Goal: Task Accomplishment & Management: Use online tool/utility

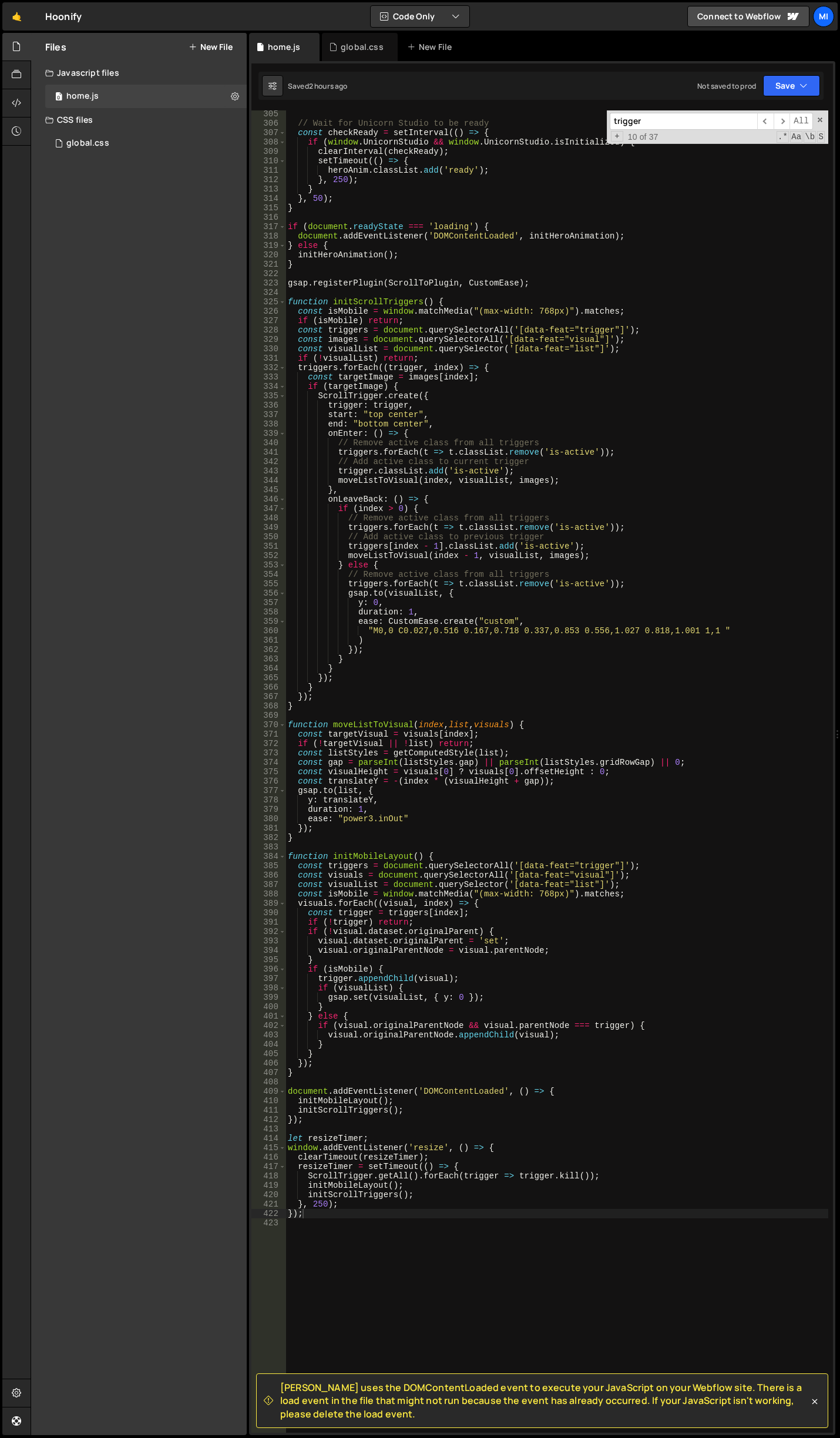
scroll to position [2869, 0]
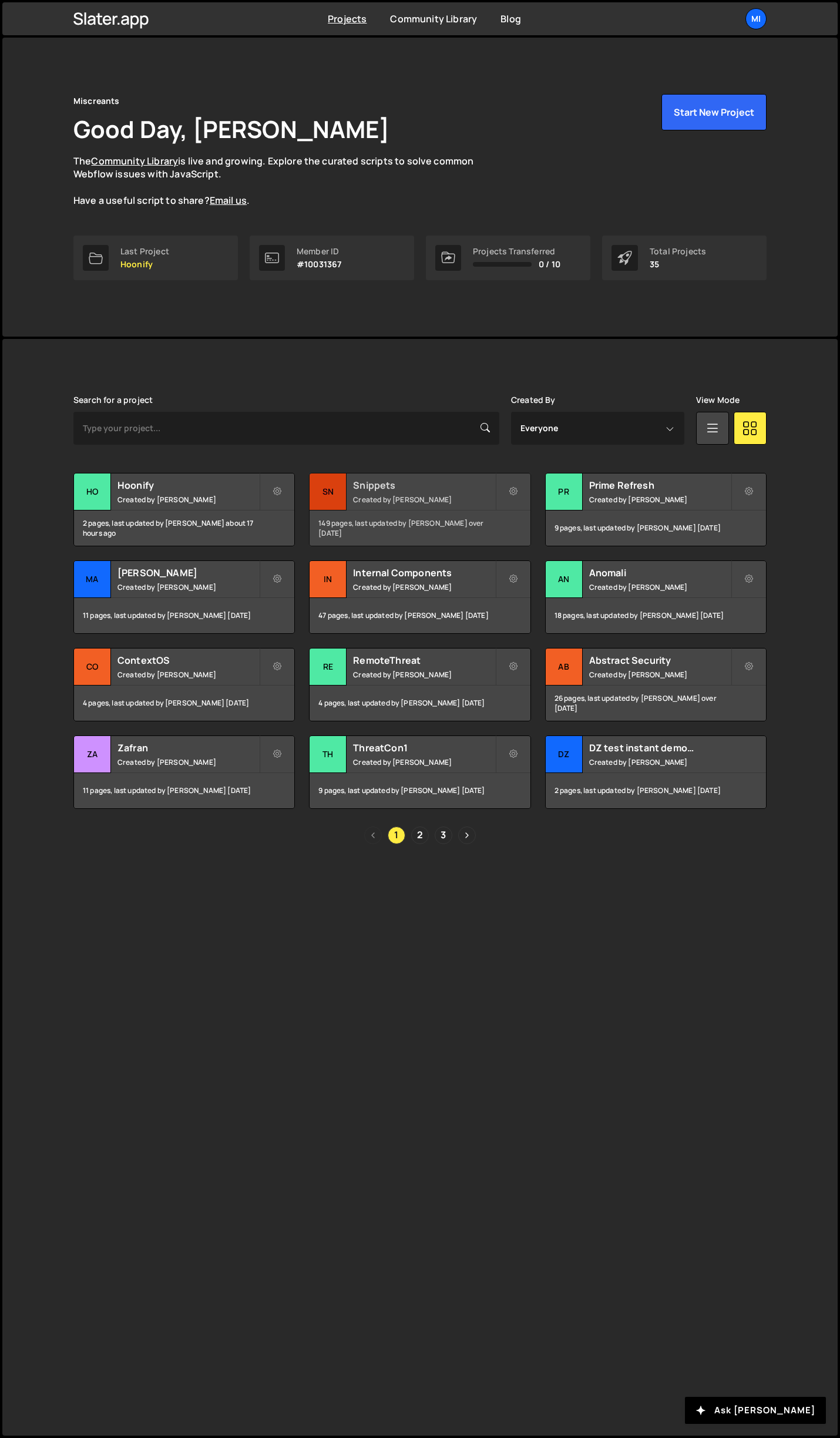
click at [467, 479] on h2 "Snippets" at bounding box center [423, 485] width 141 height 13
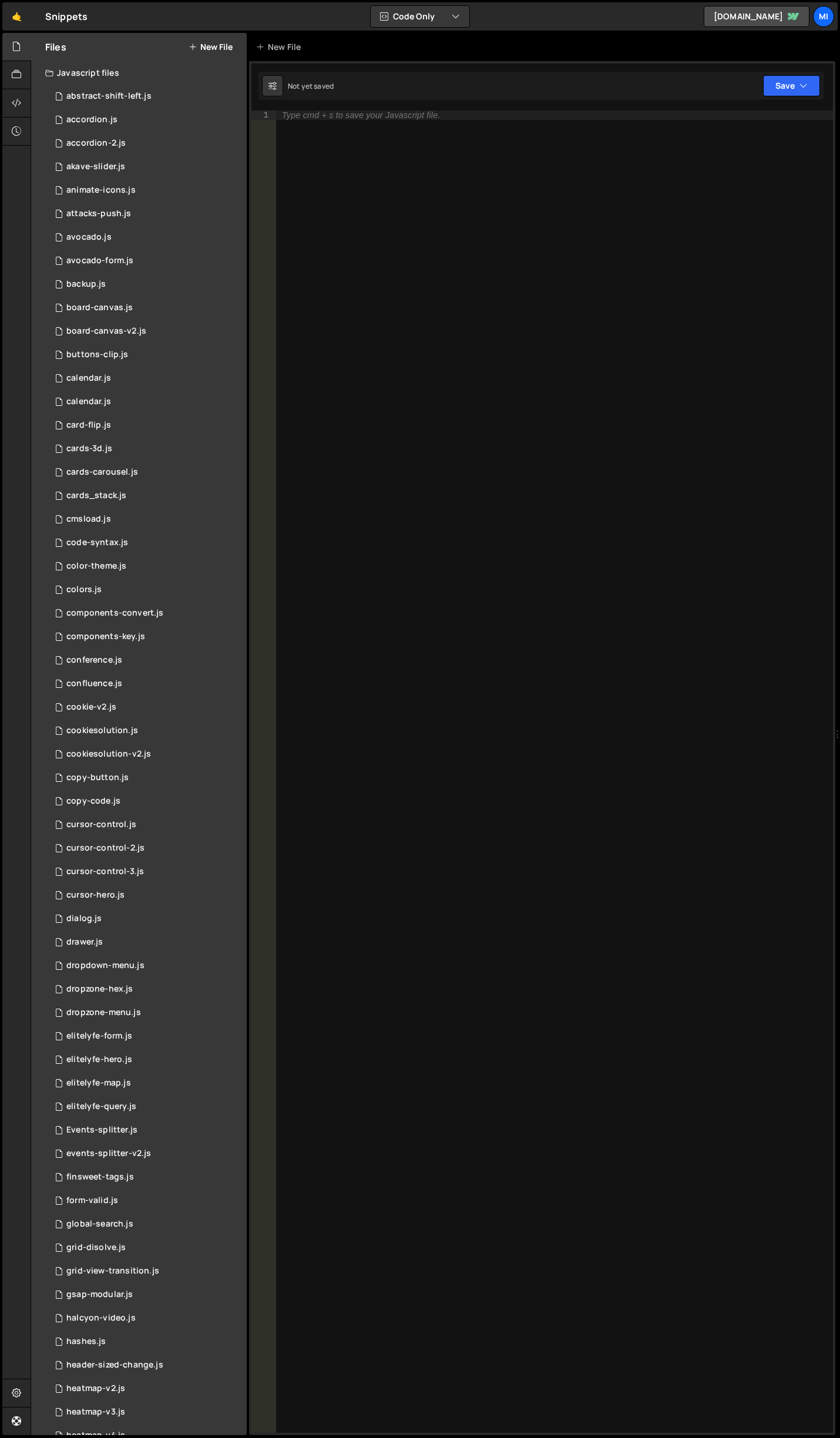
click at [215, 50] on button "New File" at bounding box center [210, 47] width 44 height 9
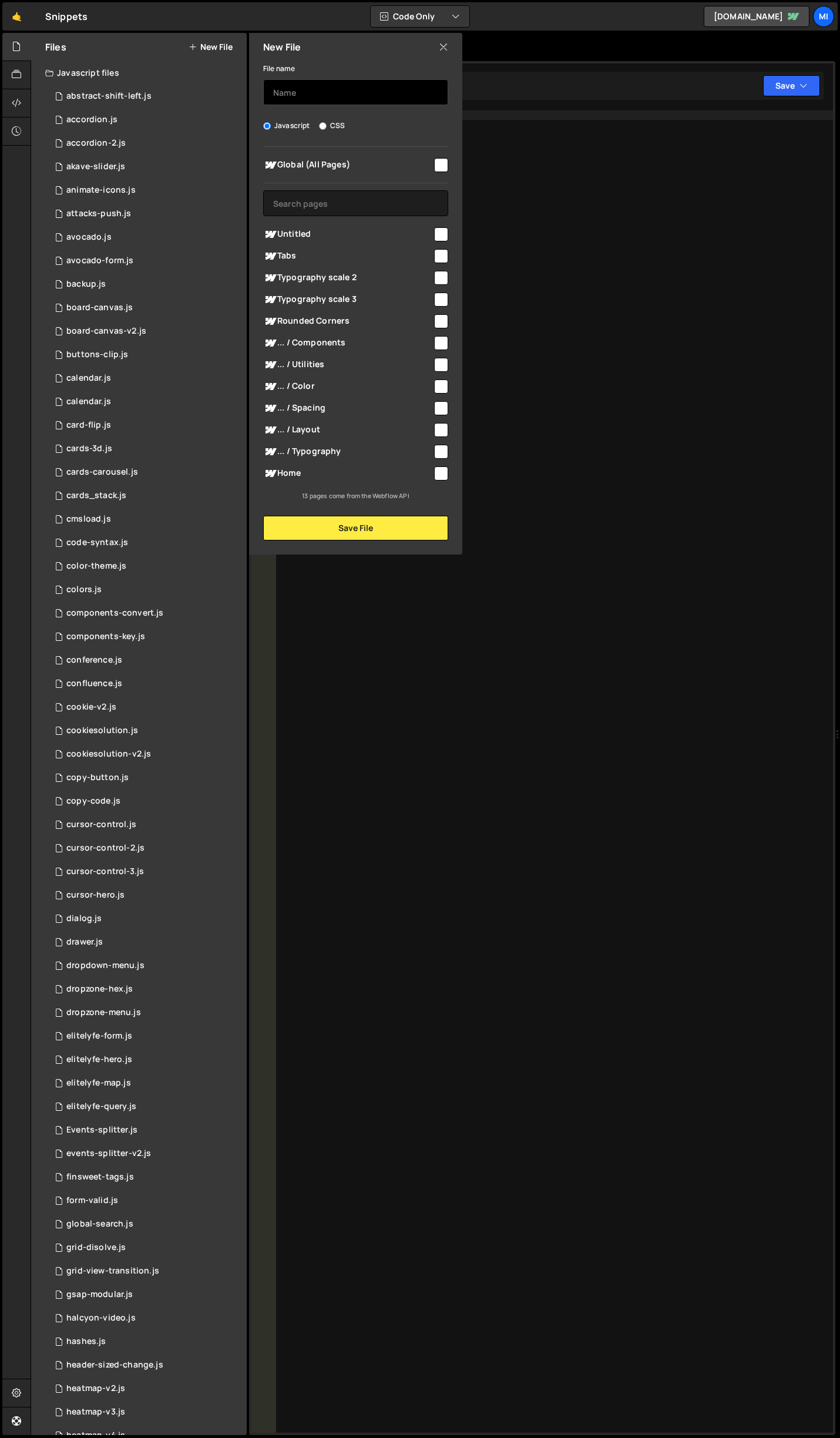
click at [325, 96] on input "text" at bounding box center [355, 92] width 185 height 26
type input "button-grid"
click at [375, 524] on button "Save File" at bounding box center [355, 528] width 185 height 25
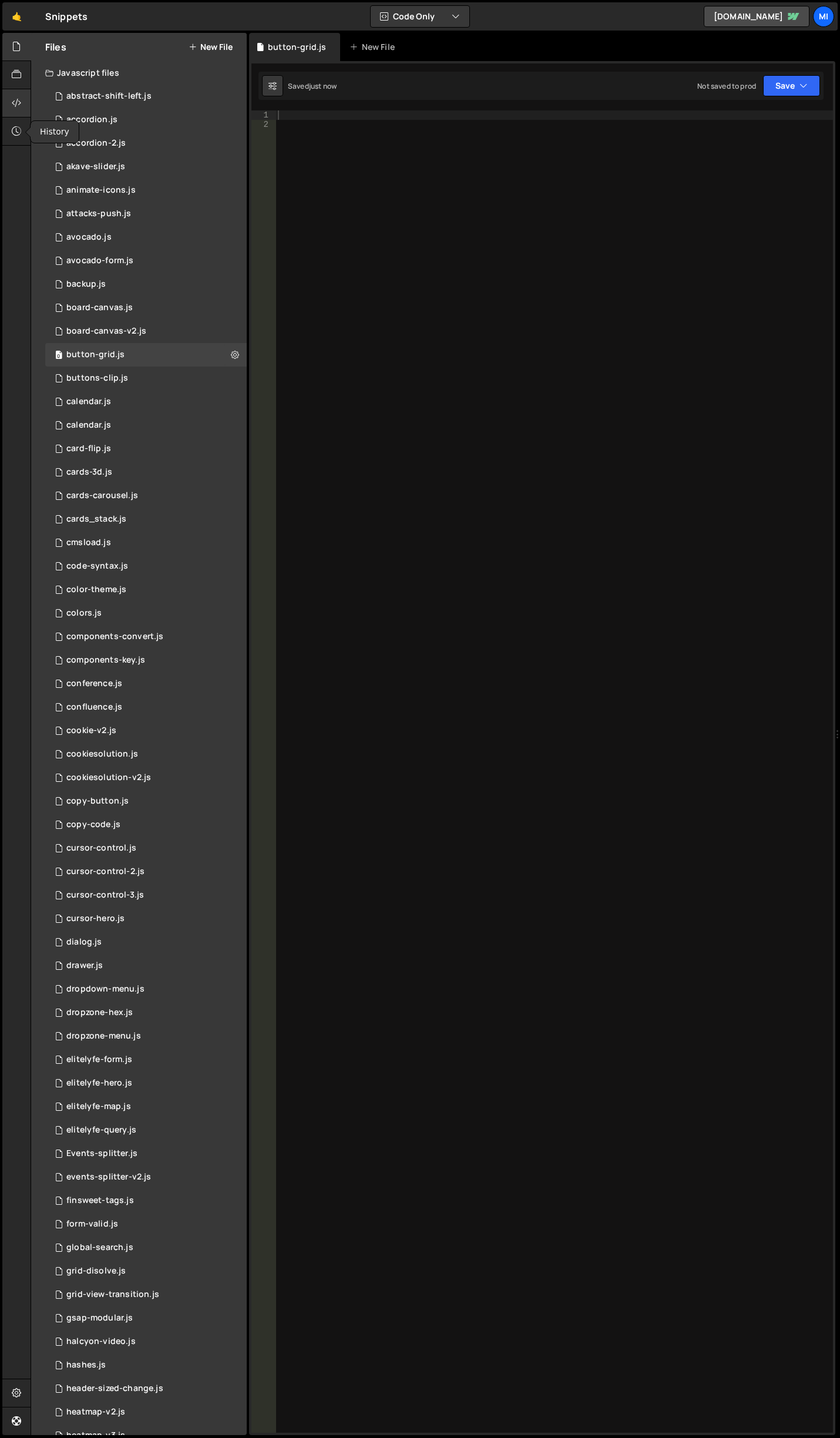
click at [9, 99] on div at bounding box center [17, 103] width 29 height 28
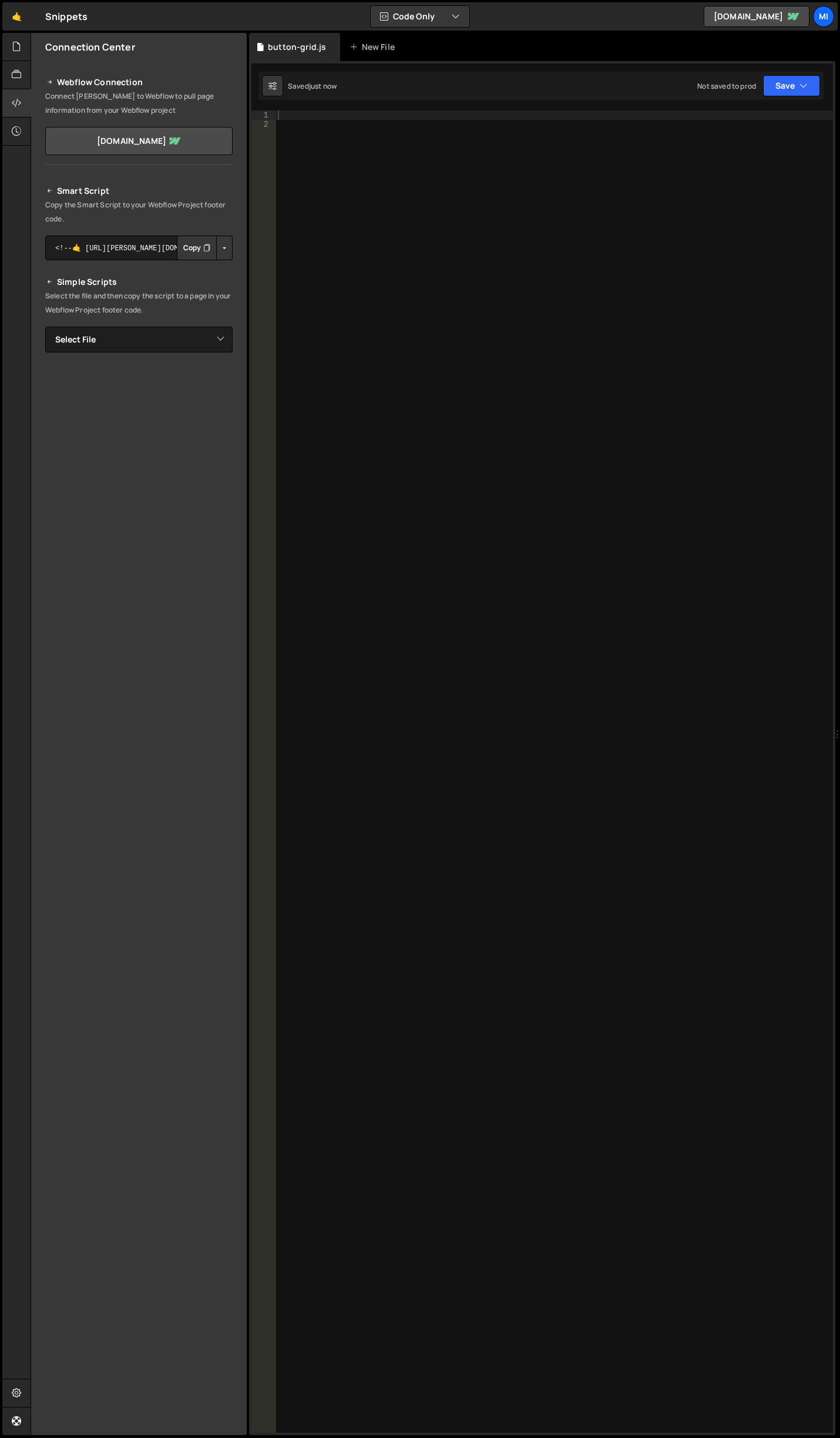
click at [140, 261] on div "Smart Script Copy the Smart Script to your Webflow Project footer code. <!--🤙 […" at bounding box center [139, 389] width 187 height 411
click at [223, 250] on button "Button group with nested dropdown" at bounding box center [225, 248] width 17 height 25
click at [151, 244] on textarea "<!--🤙 [URL][PERSON_NAME][DOMAIN_NAME]> <script>document.addEventListener("DOMCo…" at bounding box center [139, 248] width 187 height 25
click at [173, 326] on div "Smart Script Copy the Smart Script to your Webflow Project footer code. <!--🤙 […" at bounding box center [139, 389] width 187 height 411
click at [176, 333] on select "Select File abstract-shift-left.js accordion.js accordion-2.js akave-slider.js …" at bounding box center [139, 339] width 187 height 26
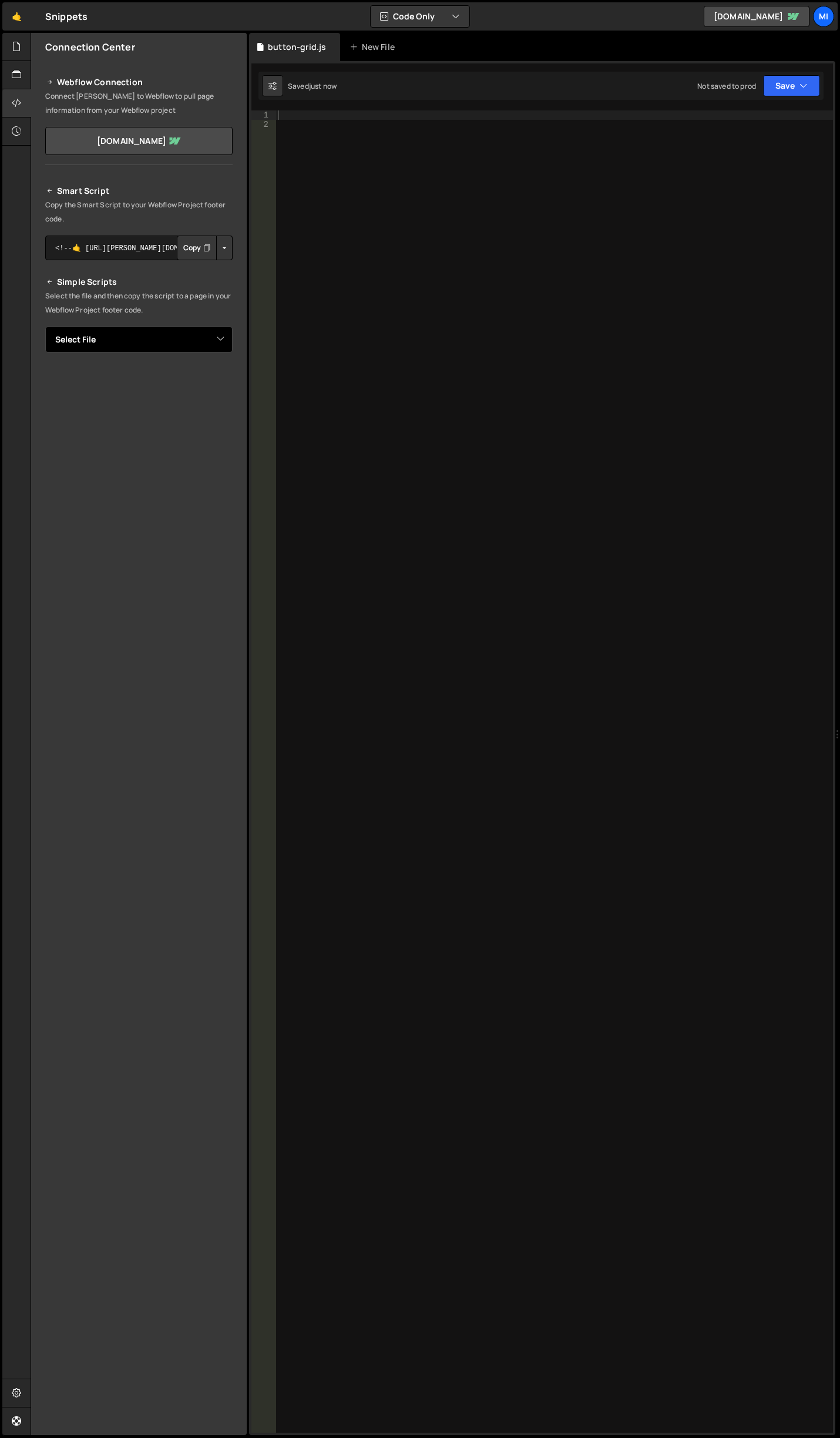
select select "48229"
click at [46, 326] on select "Select File abstract-shift-left.js accordion.js accordion-2.js akave-slider.js …" at bounding box center [139, 339] width 187 height 26
click at [225, 379] on button "Button group with nested dropdown" at bounding box center [225, 380] width 17 height 25
click at [216, 395] on link "Copy Staging js" at bounding box center [183, 402] width 98 height 17
click at [601, 323] on div at bounding box center [554, 781] width 557 height 1341
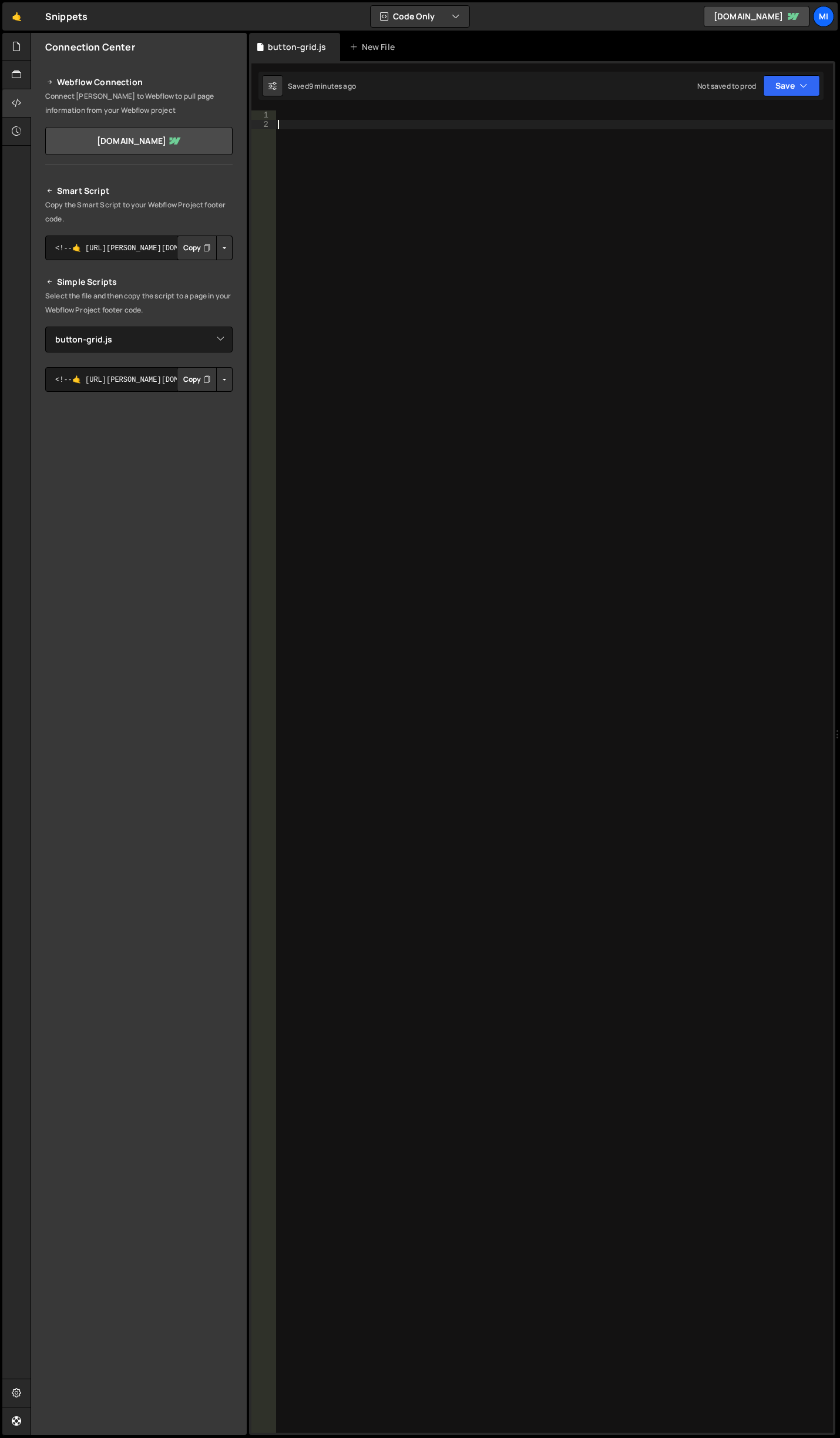
paste textarea "initPixelGrid();"
type textarea "initPixelGrid();"
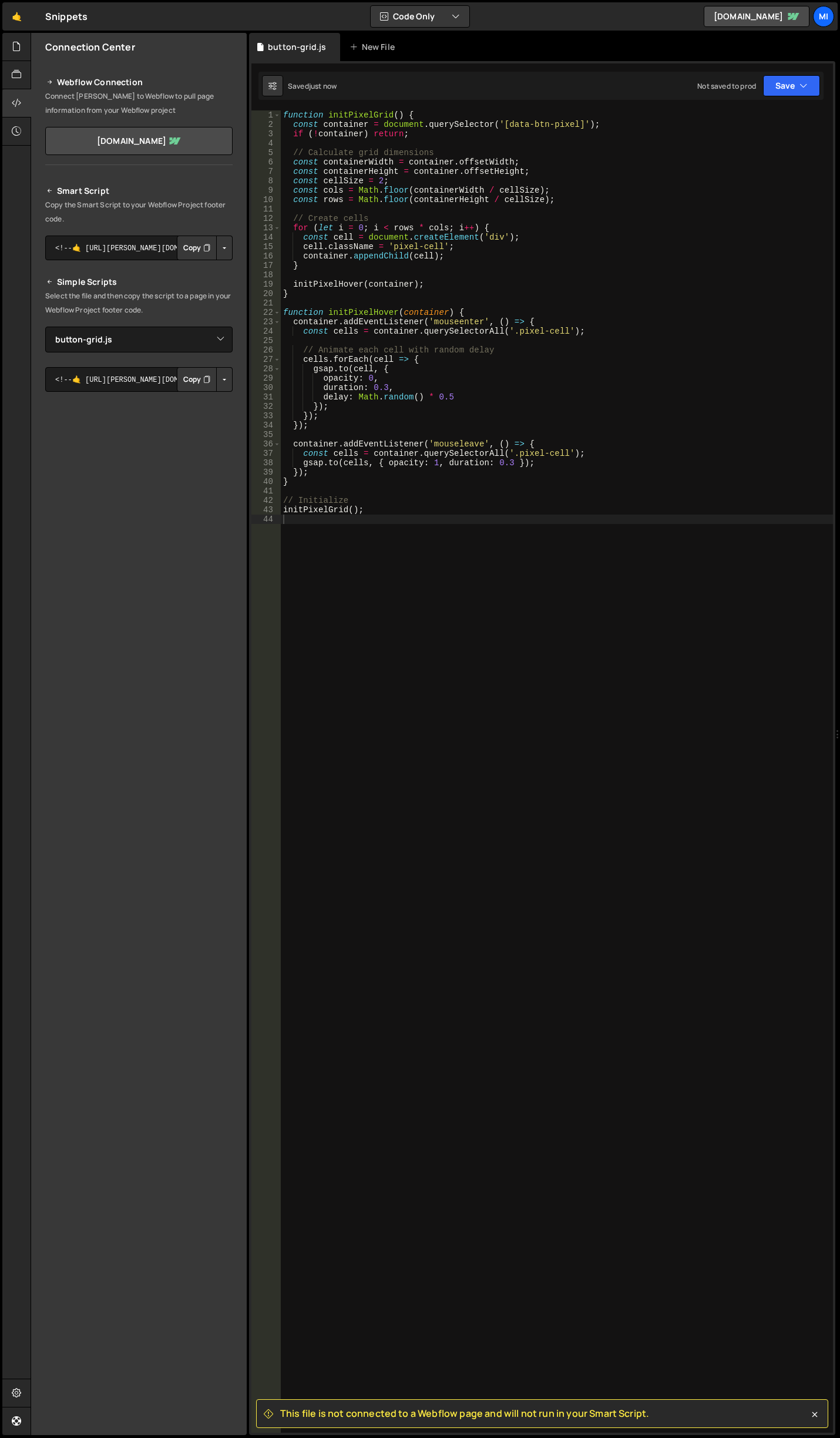
click at [514, 257] on div "function initPixelGrid ( ) { const container = document . querySelector ( '[dat…" at bounding box center [557, 781] width 552 height 1341
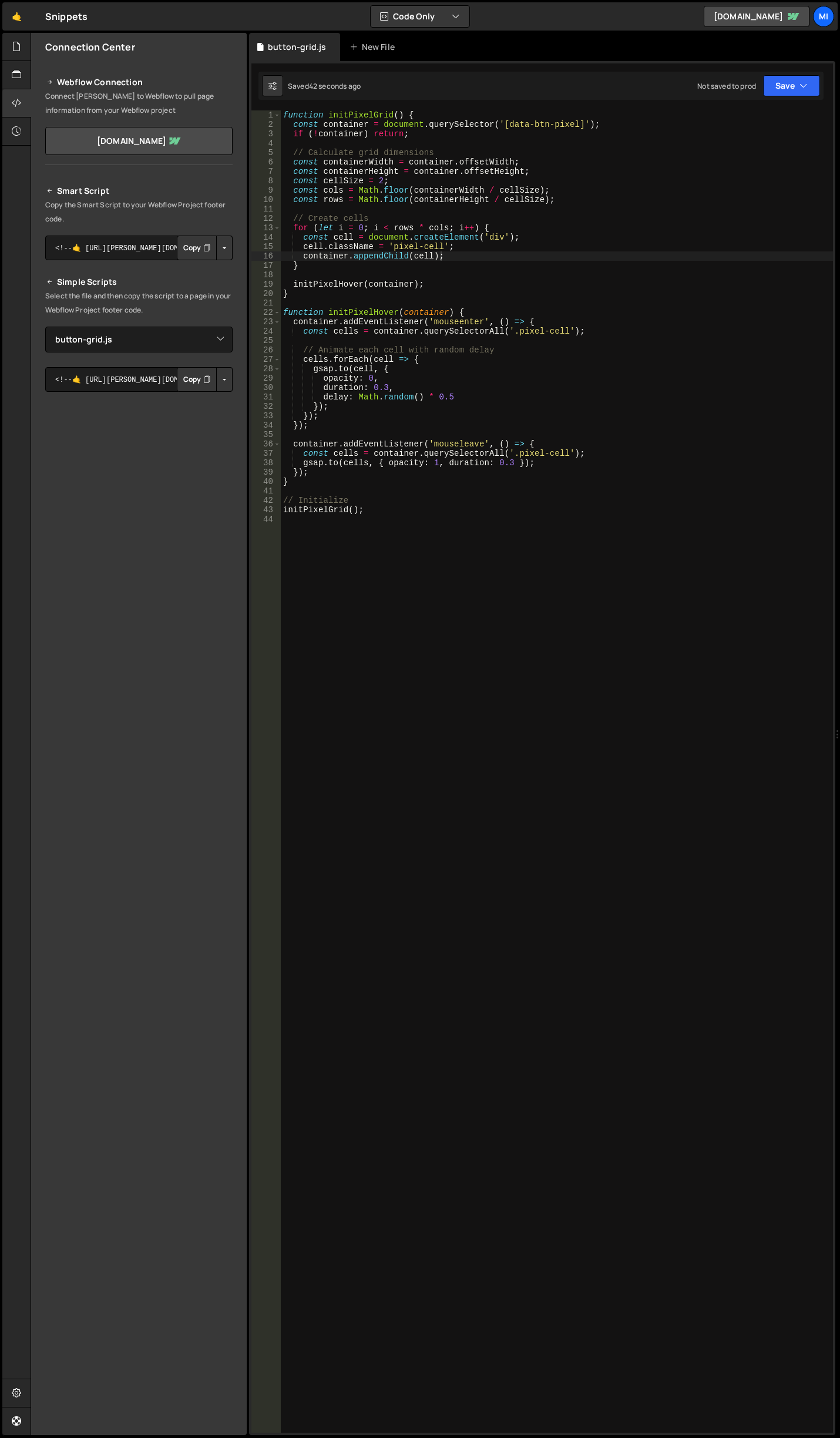
click at [221, 379] on button "Button group with nested dropdown" at bounding box center [225, 380] width 17 height 25
click at [213, 404] on link "Copy Staging js" at bounding box center [183, 402] width 98 height 17
click at [654, 418] on div "function initPixelGrid ( ) { const container = document . querySelector ( '[dat…" at bounding box center [557, 781] width 552 height 1341
click at [568, 371] on div "function initPixelGrid ( ) { const container = document . querySelector ( '[dat…" at bounding box center [557, 781] width 552 height 1341
type textarea "[DOMAIN_NAME](cell, {"
